Goal: Information Seeking & Learning: Learn about a topic

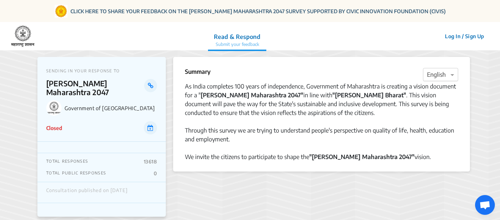
click at [446, 76] on div at bounding box center [441, 75] width 35 height 10
click at [446, 102] on div "Hindi" at bounding box center [441, 103] width 35 height 15
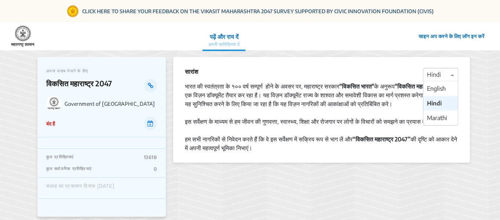
click at [445, 76] on div at bounding box center [441, 75] width 35 height 10
click at [445, 116] on span "Marathi" at bounding box center [437, 117] width 20 height 7
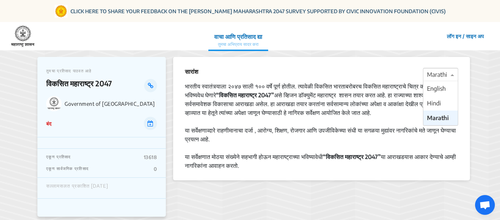
click at [443, 73] on div at bounding box center [441, 75] width 35 height 10
click at [436, 89] on span "English" at bounding box center [436, 88] width 19 height 7
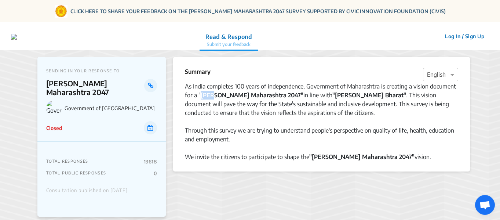
drag, startPoint x: 201, startPoint y: 95, endPoint x: 211, endPoint y: 96, distance: 10.3
click at [211, 96] on strong "Vikasit Maharashtra 2047"" at bounding box center [252, 94] width 103 height 7
click at [240, 99] on div "As India completes 100 years of independence, Government of Maharashtra is crea…" at bounding box center [322, 99] width 274 height 35
drag, startPoint x: 202, startPoint y: 97, endPoint x: 270, endPoint y: 95, distance: 68.7
click at [270, 95] on strong "Vikasit Maharashtra 2047"" at bounding box center [252, 94] width 103 height 7
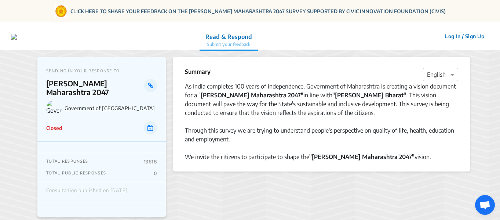
click at [265, 108] on div "As India completes 100 years of independence, Government of Maharashtra is crea…" at bounding box center [322, 99] width 274 height 35
